Goal: Task Accomplishment & Management: Use online tool/utility

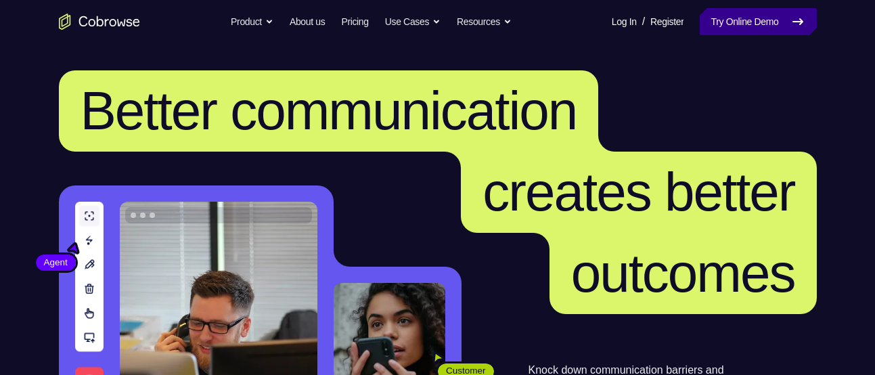
click at [719, 26] on link "Try Online Demo" at bounding box center [758, 21] width 116 height 27
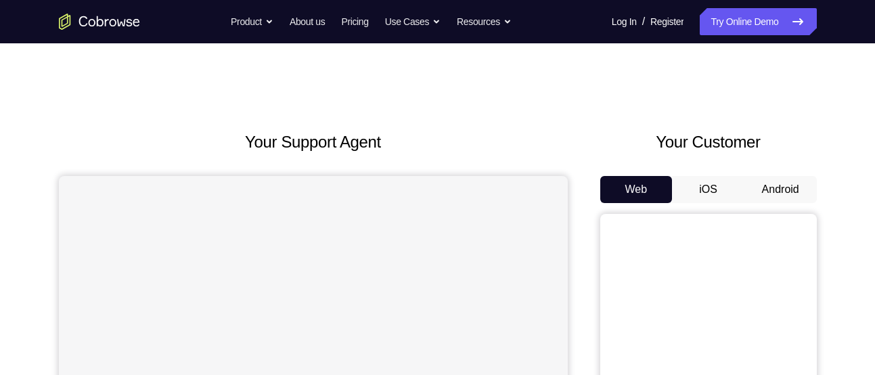
click at [793, 190] on button "Android" at bounding box center [780, 189] width 72 height 27
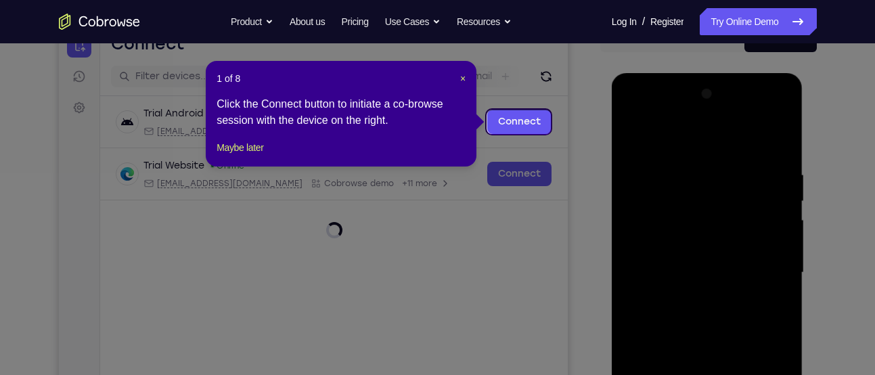
scroll to position [150, 0]
click at [461, 78] on span "×" at bounding box center [462, 79] width 5 height 11
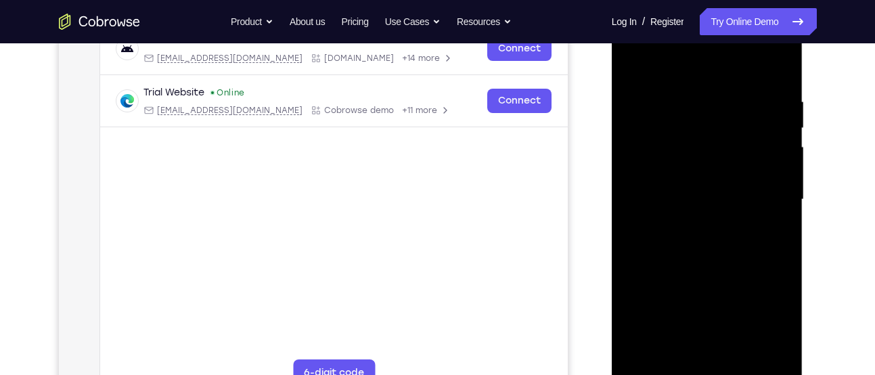
scroll to position [228, 0]
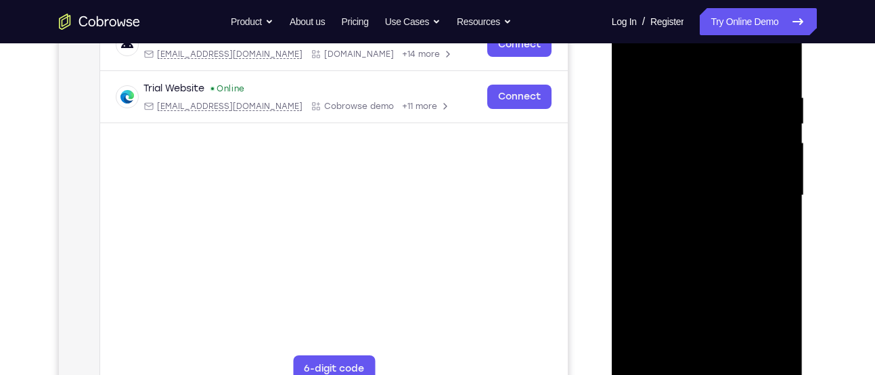
click at [706, 369] on div at bounding box center [707, 195] width 171 height 379
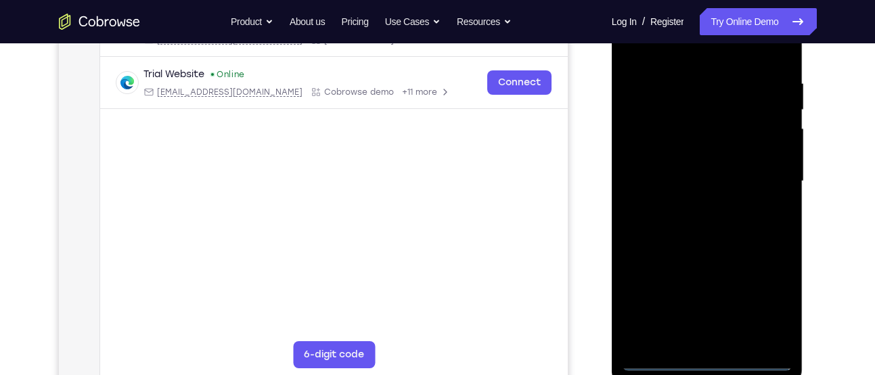
scroll to position [243, 0]
click at [704, 357] on div at bounding box center [707, 180] width 171 height 379
click at [773, 300] on div at bounding box center [707, 180] width 171 height 379
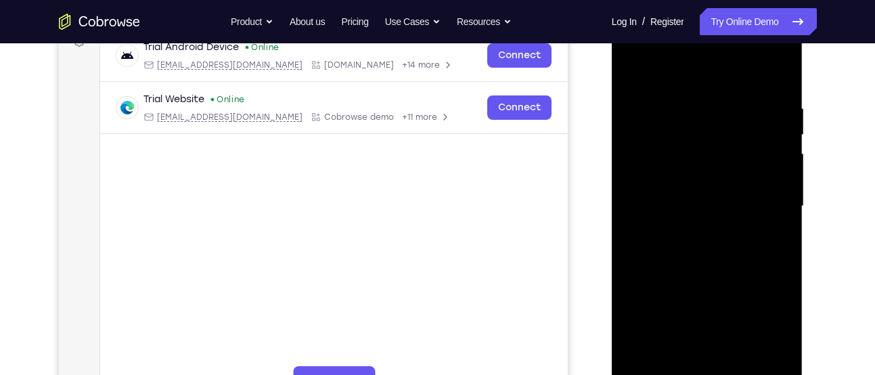
scroll to position [215, 0]
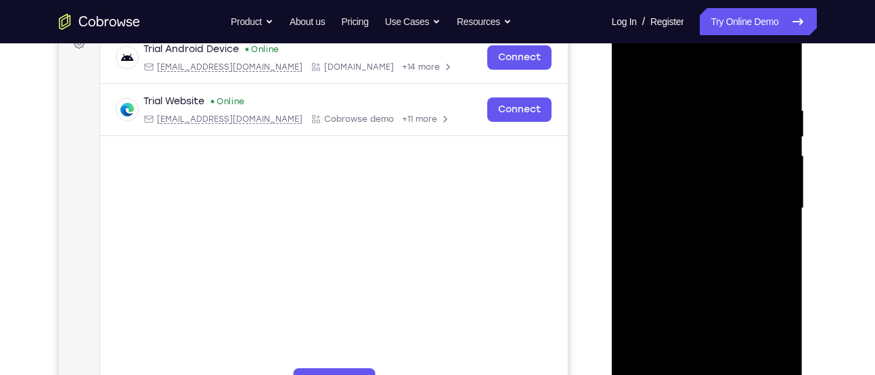
click at [695, 49] on div at bounding box center [707, 208] width 171 height 379
click at [660, 49] on div at bounding box center [707, 208] width 171 height 379
click at [761, 195] on div at bounding box center [707, 208] width 171 height 379
click at [691, 233] on div at bounding box center [707, 208] width 171 height 379
click at [670, 192] on div at bounding box center [707, 208] width 171 height 379
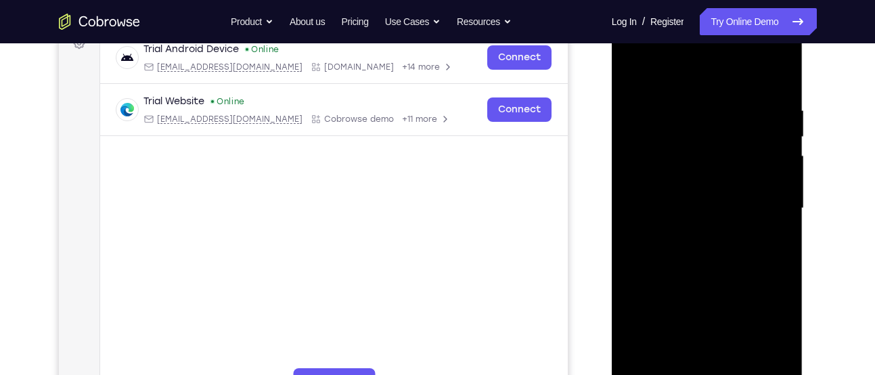
click at [657, 181] on div at bounding box center [707, 208] width 171 height 379
click at [669, 208] on div at bounding box center [707, 208] width 171 height 379
click at [679, 256] on div at bounding box center [707, 208] width 171 height 379
drag, startPoint x: 691, startPoint y: 78, endPoint x: 683, endPoint y: 37, distance: 41.9
click at [683, 37] on div at bounding box center [707, 208] width 171 height 379
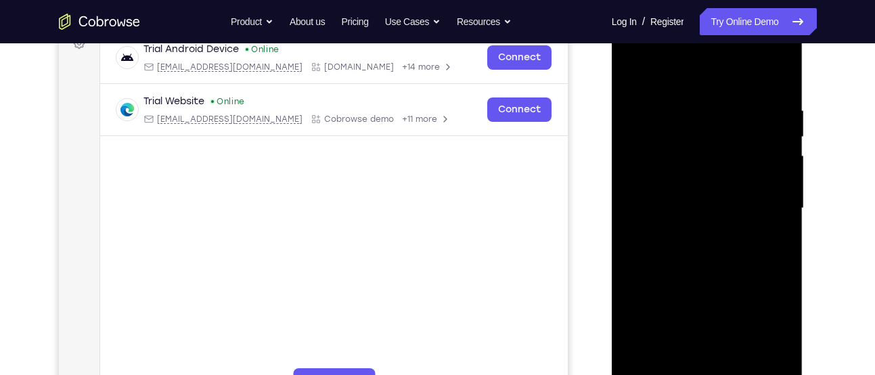
click at [709, 244] on div at bounding box center [707, 208] width 171 height 379
click at [778, 90] on div at bounding box center [707, 208] width 171 height 379
click at [690, 118] on div at bounding box center [707, 208] width 171 height 379
click at [777, 172] on div at bounding box center [707, 208] width 171 height 379
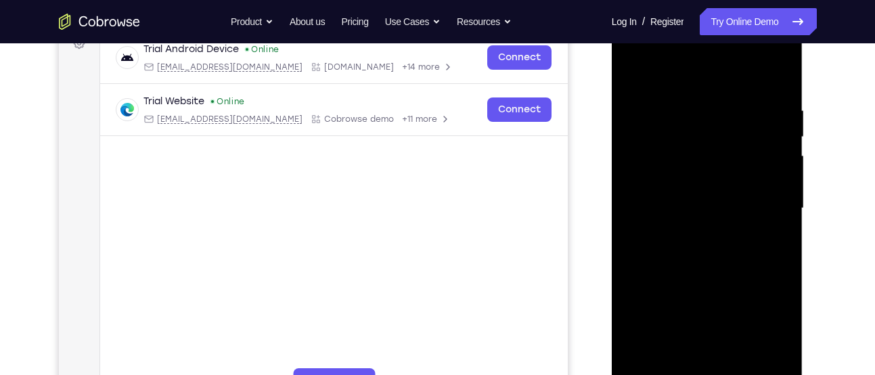
click at [635, 222] on div at bounding box center [707, 208] width 171 height 379
click at [744, 233] on div at bounding box center [707, 208] width 171 height 379
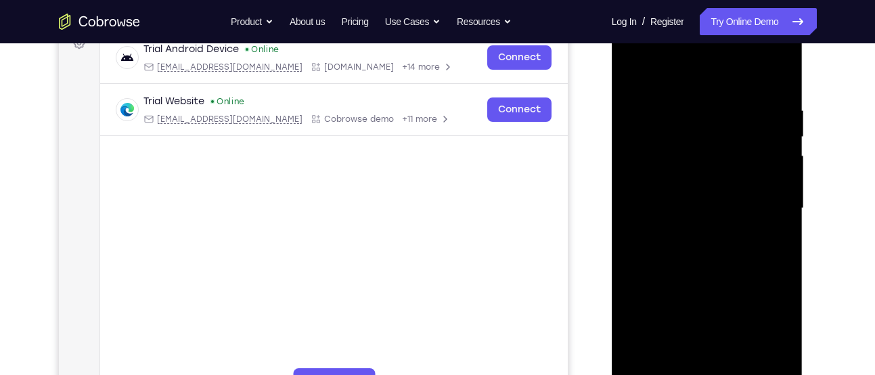
click at [746, 185] on div at bounding box center [707, 208] width 171 height 379
click at [768, 186] on div at bounding box center [707, 208] width 171 height 379
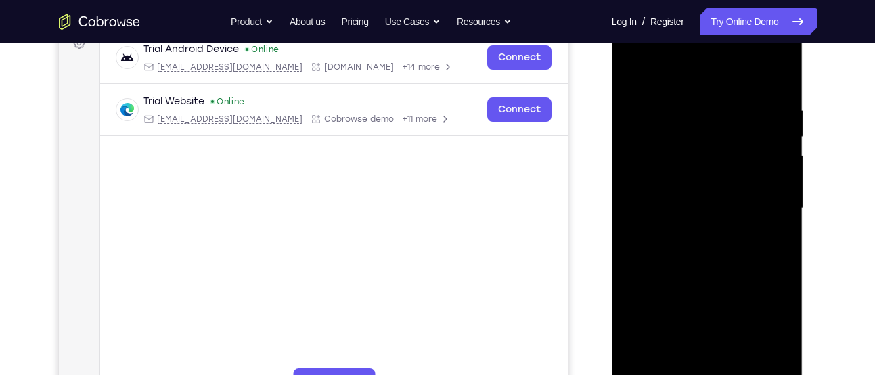
click at [768, 186] on div at bounding box center [707, 208] width 171 height 379
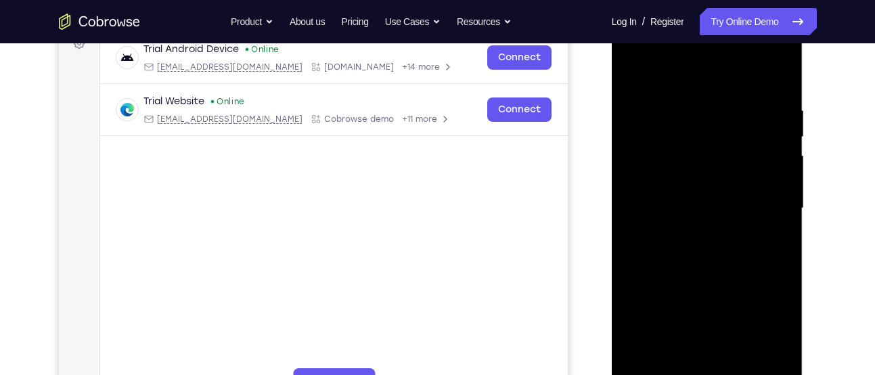
click at [768, 186] on div at bounding box center [707, 208] width 171 height 379
click at [773, 84] on div at bounding box center [707, 208] width 171 height 379
click at [742, 365] on div at bounding box center [707, 208] width 171 height 379
